Goal: Information Seeking & Learning: Learn about a topic

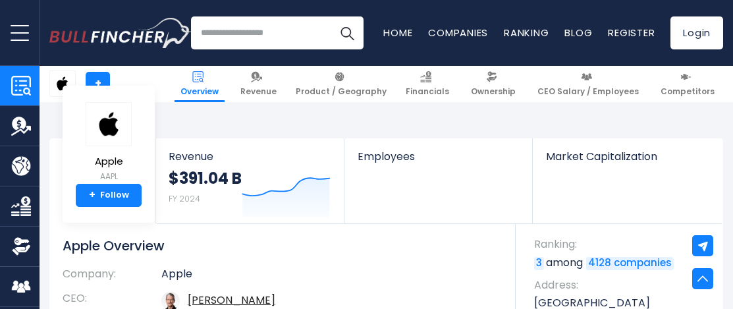
scroll to position [600, 0]
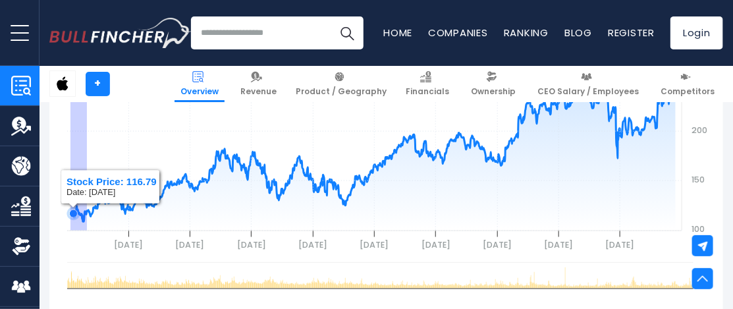
drag, startPoint x: 87, startPoint y: 209, endPoint x: 70, endPoint y: 211, distance: 16.6
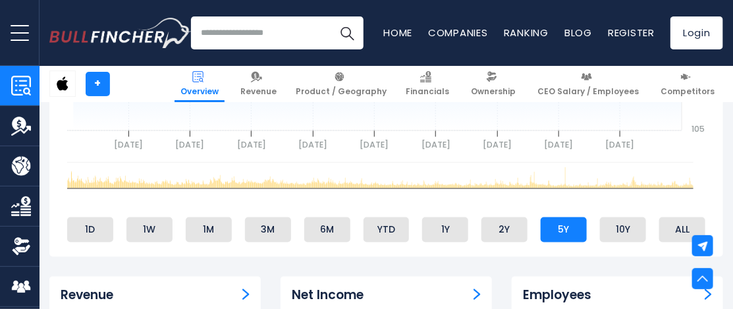
scroll to position [716, 0]
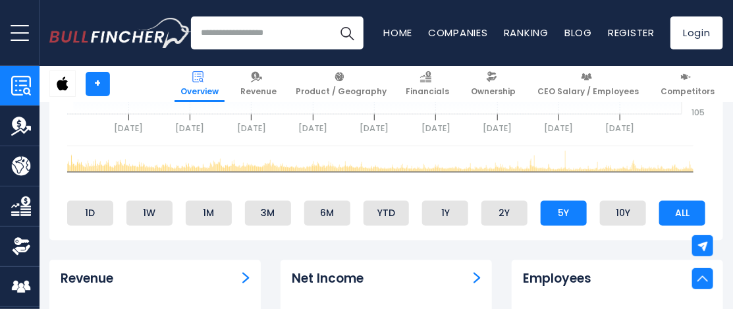
click at [662, 213] on li "ALL" at bounding box center [682, 213] width 46 height 25
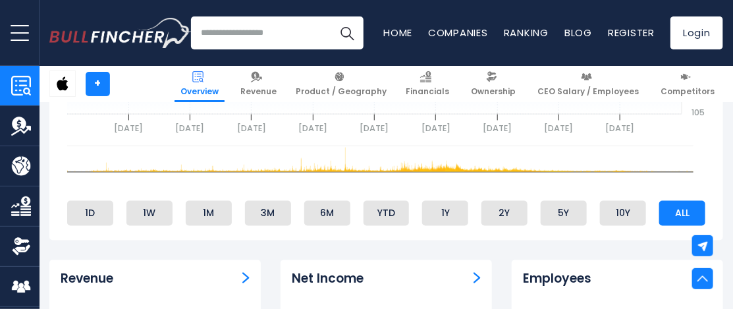
scroll to position [687, 0]
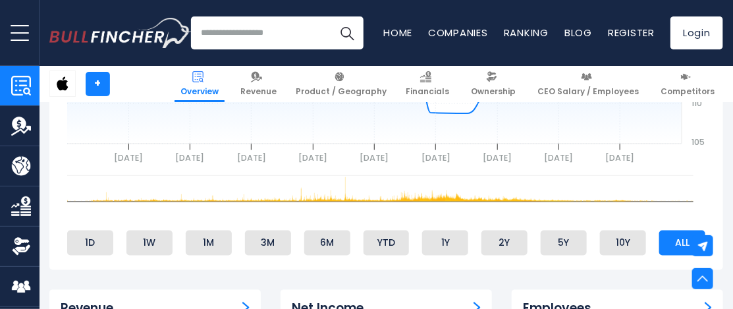
click at [670, 241] on li "ALL" at bounding box center [682, 242] width 46 height 25
click at [224, 244] on li "1M" at bounding box center [209, 242] width 46 height 25
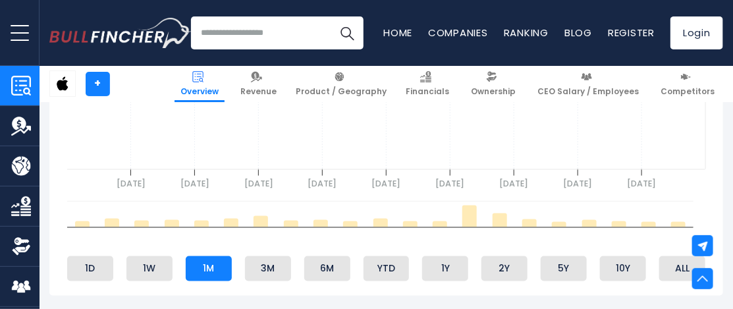
scroll to position [659, 0]
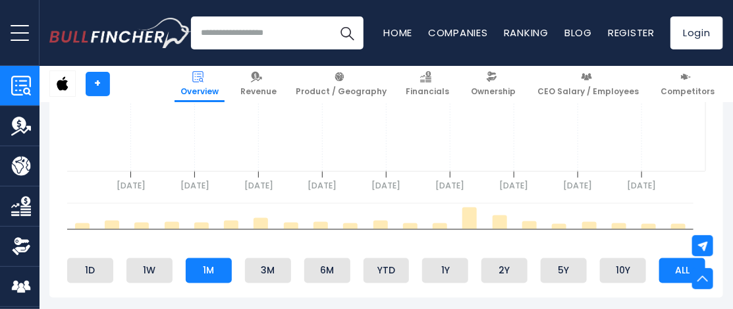
click at [684, 269] on li "ALL" at bounding box center [682, 270] width 46 height 25
click at [639, 271] on li "10Y" at bounding box center [623, 270] width 46 height 25
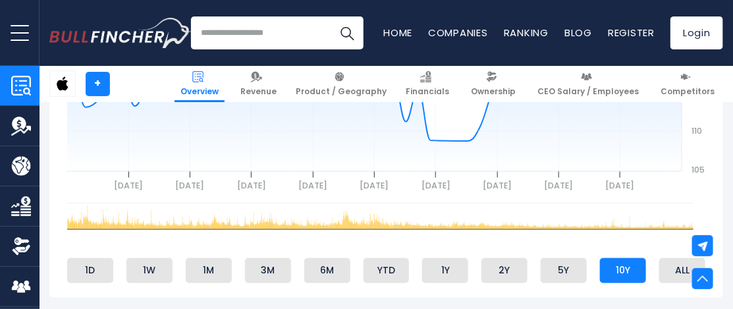
scroll to position [836, 0]
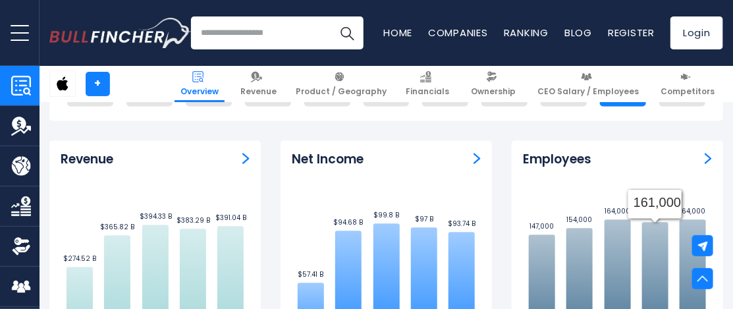
click at [233, 165] on div "Revenue" at bounding box center [155, 159] width 189 height 16
click at [246, 156] on img "Revenue" at bounding box center [245, 158] width 7 height 12
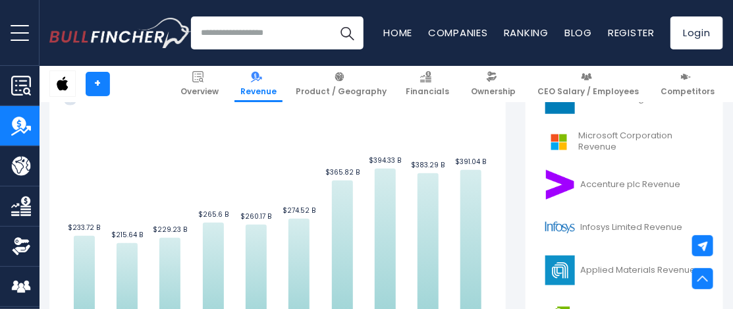
scroll to position [394, 0]
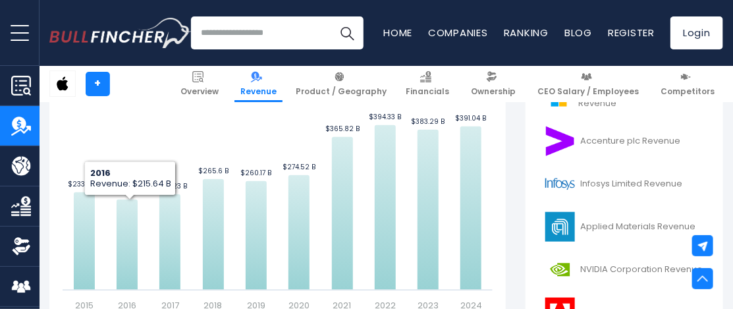
drag, startPoint x: 242, startPoint y: 269, endPoint x: 97, endPoint y: 255, distance: 146.2
click at [97, 255] on rect "Apple's Revenue Trend" at bounding box center [278, 163] width 430 height 296
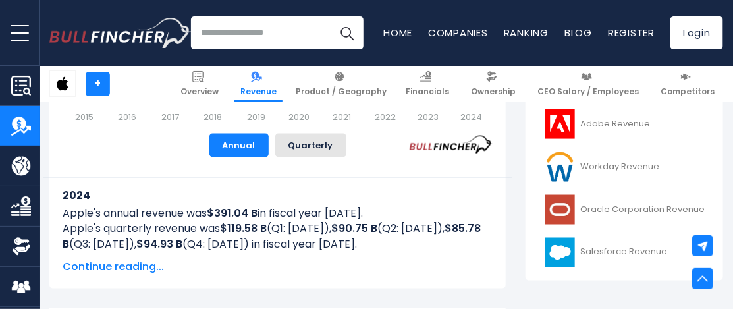
scroll to position [516, 0]
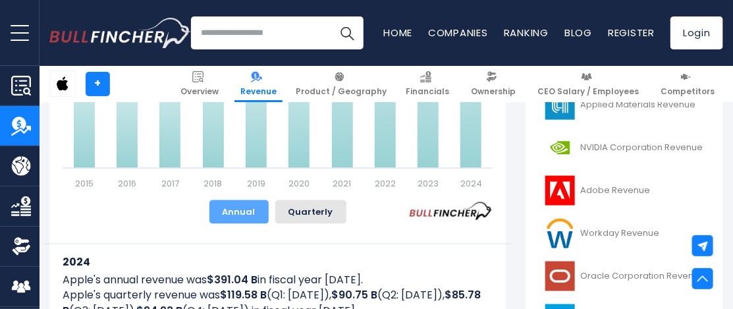
click at [236, 207] on button "Annual" at bounding box center [238, 212] width 59 height 24
click at [321, 218] on button "Quarterly" at bounding box center [310, 212] width 71 height 24
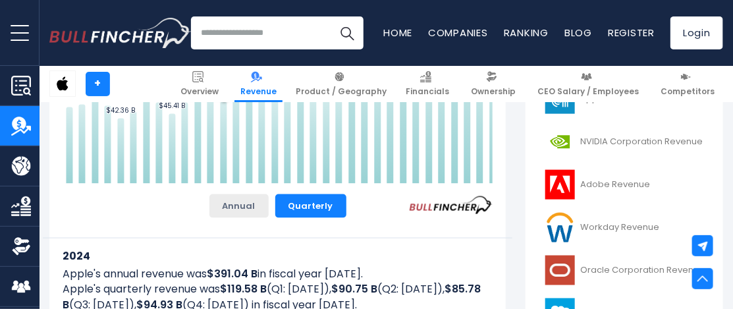
click at [235, 209] on button "Annual" at bounding box center [238, 206] width 59 height 24
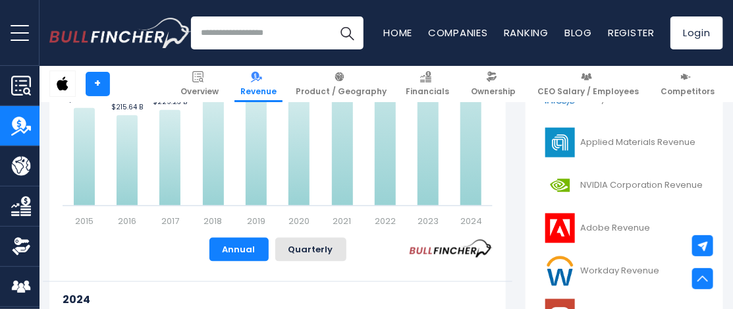
scroll to position [396, 0]
